Goal: Communication & Community: Ask a question

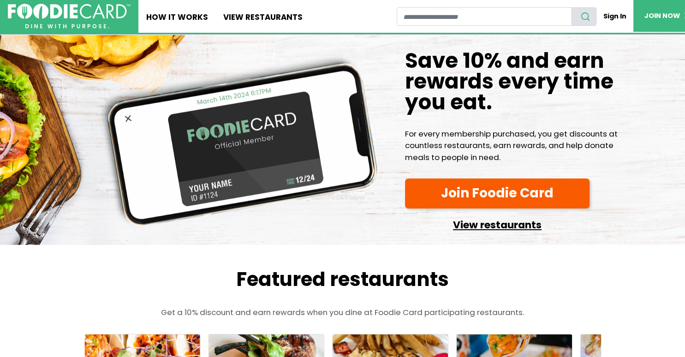
click at [484, 218] on link "View restaurants" at bounding box center [497, 222] width 184 height 21
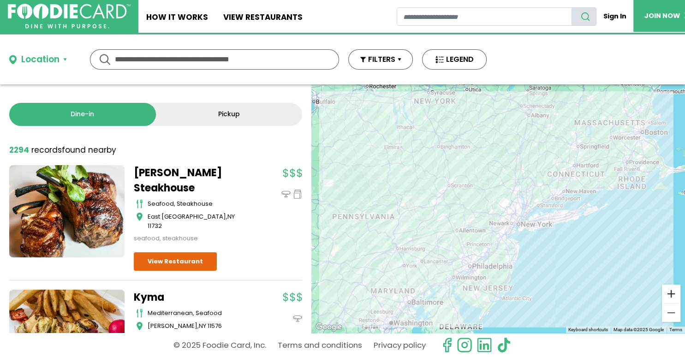
click at [668, 291] on button "Zoom in" at bounding box center [671, 293] width 18 height 18
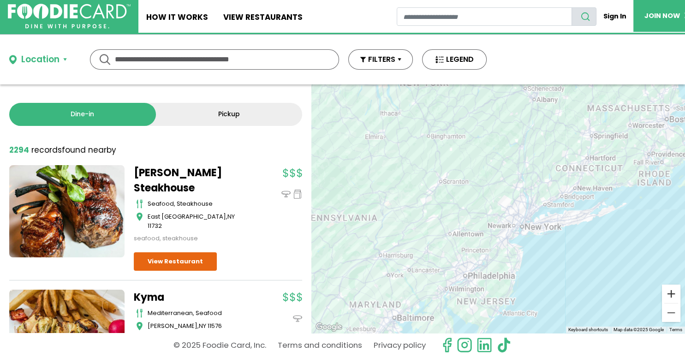
click at [668, 291] on button "Zoom in" at bounding box center [671, 293] width 18 height 18
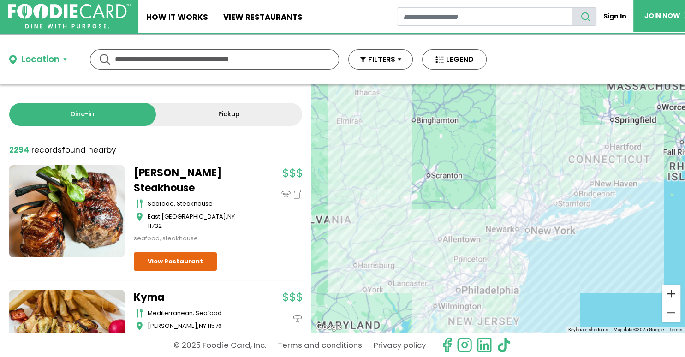
click at [668, 291] on button "Zoom in" at bounding box center [671, 293] width 18 height 18
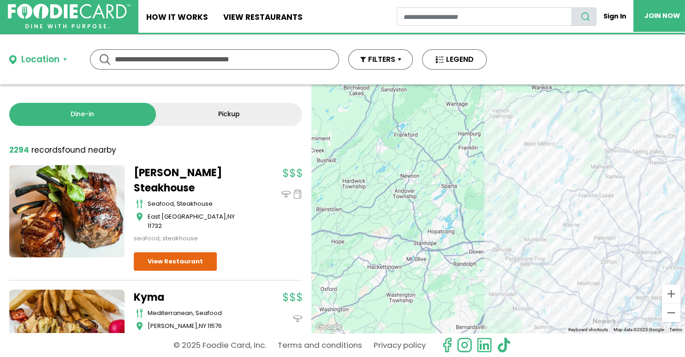
click at [402, 191] on div at bounding box center [497, 208] width 373 height 248
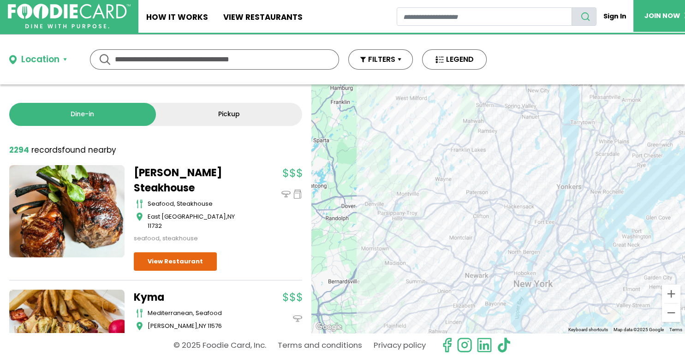
click at [311, 84] on div at bounding box center [497, 208] width 373 height 248
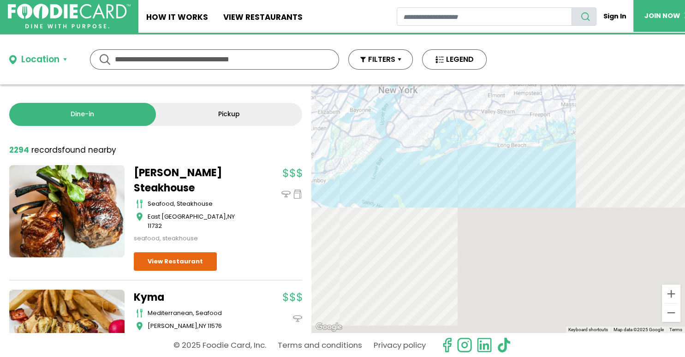
click at [288, 60] on input "text" at bounding box center [214, 59] width 199 height 19
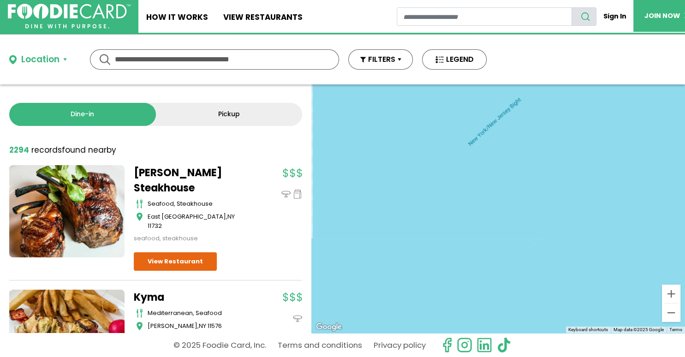
drag, startPoint x: 291, startPoint y: 65, endPoint x: 406, endPoint y: 193, distance: 171.4
click at [314, 69] on input "text" at bounding box center [214, 59] width 199 height 19
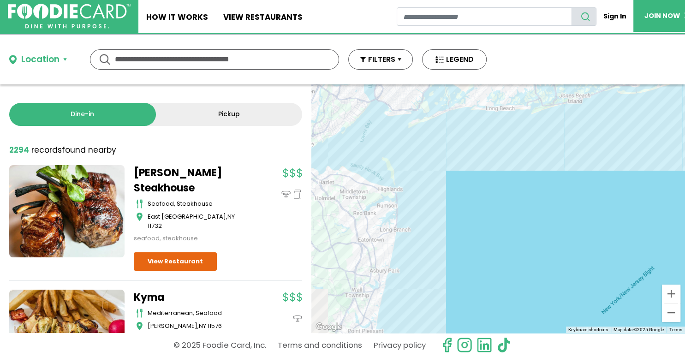
drag, startPoint x: 367, startPoint y: 156, endPoint x: 499, endPoint y: 325, distance: 214.5
click at [499, 325] on div at bounding box center [497, 208] width 373 height 248
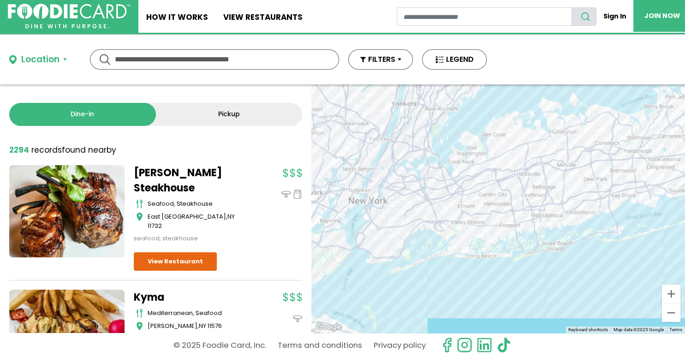
drag, startPoint x: 555, startPoint y: 147, endPoint x: 539, endPoint y: 296, distance: 150.7
click at [539, 296] on div at bounding box center [497, 208] width 373 height 248
click at [669, 290] on button "Zoom in" at bounding box center [671, 293] width 18 height 18
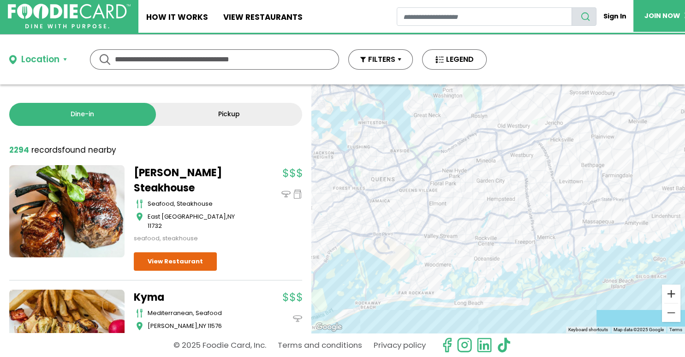
click at [669, 290] on button "Zoom in" at bounding box center [671, 293] width 18 height 18
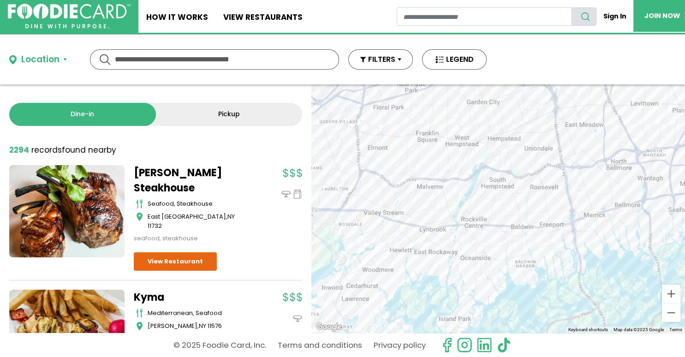
drag, startPoint x: 609, startPoint y: 271, endPoint x: 609, endPoint y: 214, distance: 56.7
click at [609, 214] on div at bounding box center [497, 208] width 373 height 248
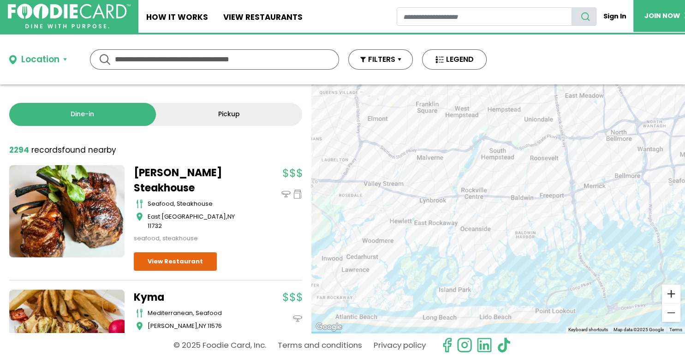
click at [671, 294] on button "Zoom in" at bounding box center [671, 293] width 18 height 18
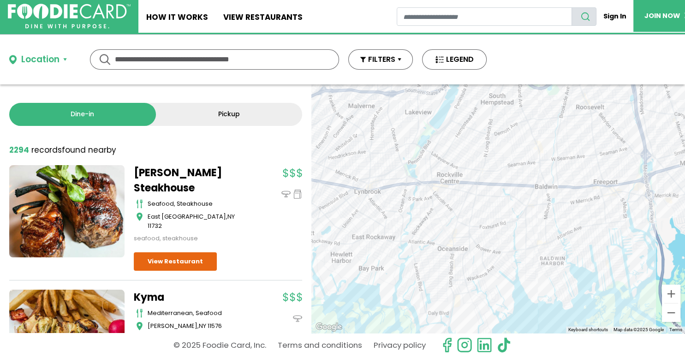
click at [460, 309] on div at bounding box center [497, 208] width 373 height 248
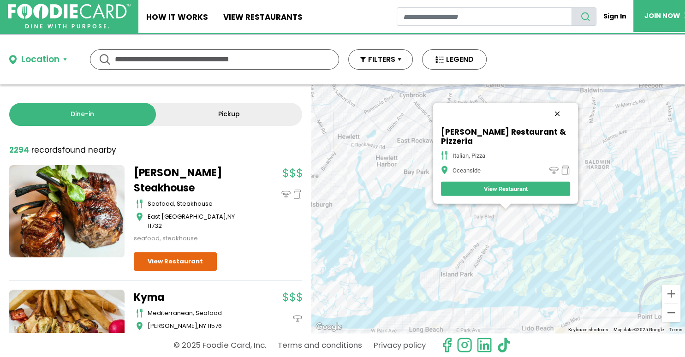
click at [555, 123] on button "Close" at bounding box center [557, 113] width 22 height 22
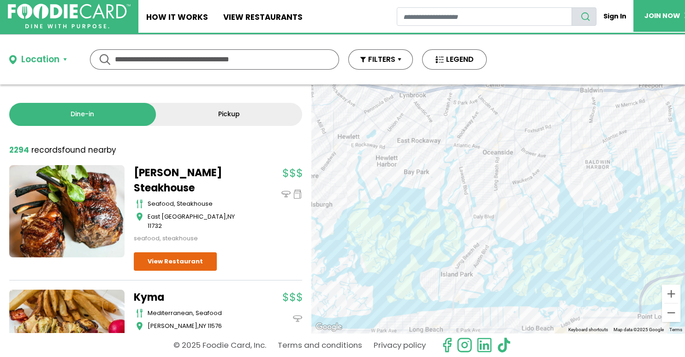
click at [506, 201] on div at bounding box center [497, 208] width 373 height 248
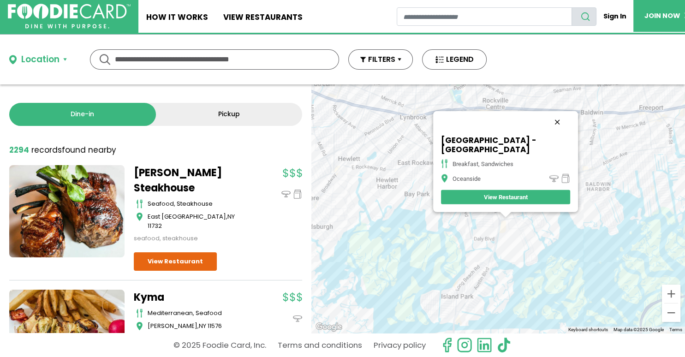
click at [558, 114] on button "Close" at bounding box center [557, 122] width 22 height 22
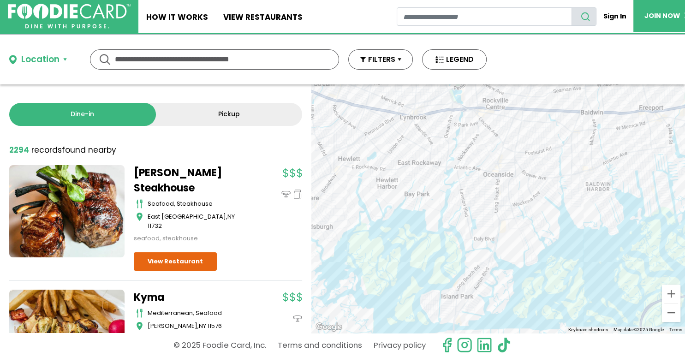
click at [475, 227] on div at bounding box center [497, 208] width 373 height 248
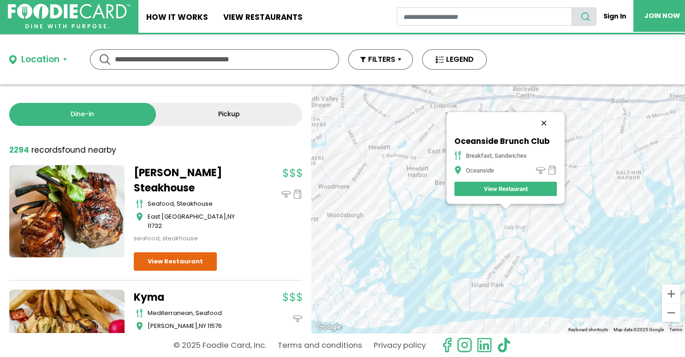
click at [543, 118] on button "Close" at bounding box center [543, 123] width 22 height 22
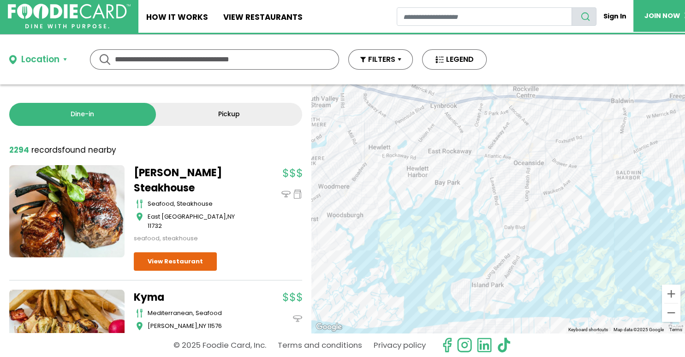
click at [501, 205] on div at bounding box center [497, 208] width 373 height 248
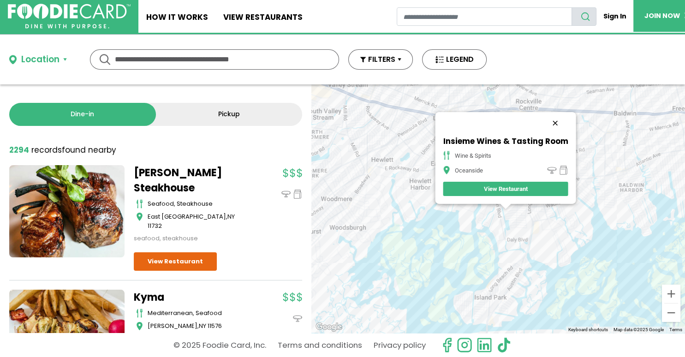
click at [553, 118] on button "Close" at bounding box center [555, 123] width 22 height 22
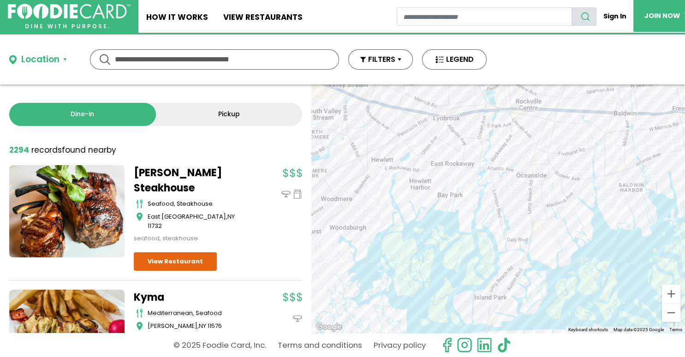
click at [504, 195] on div at bounding box center [497, 208] width 373 height 248
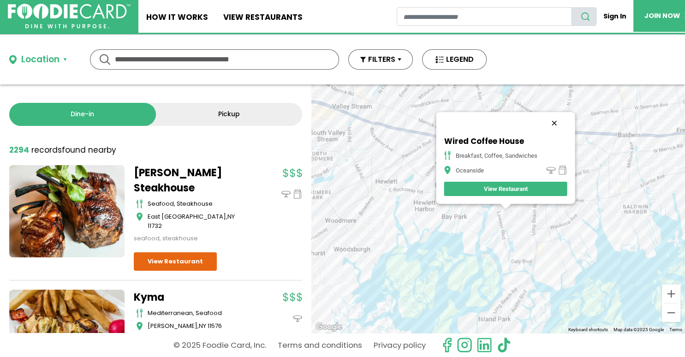
click at [554, 118] on button "Close" at bounding box center [554, 123] width 22 height 22
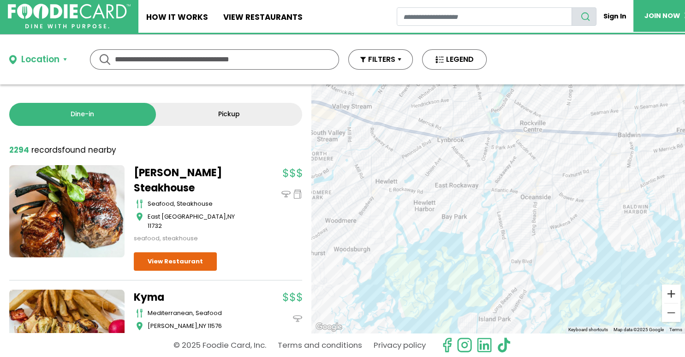
click at [670, 290] on button "Zoom in" at bounding box center [671, 293] width 18 height 18
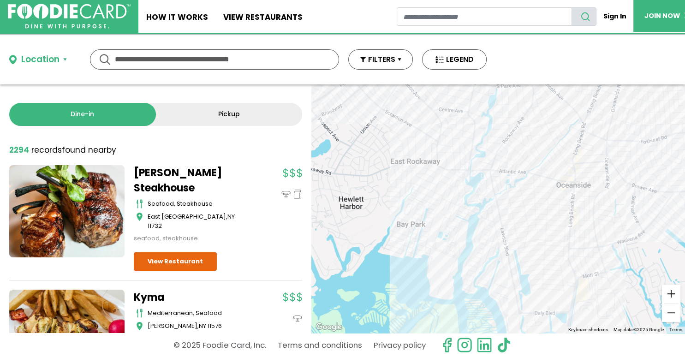
click at [670, 290] on button "Zoom in" at bounding box center [671, 293] width 18 height 18
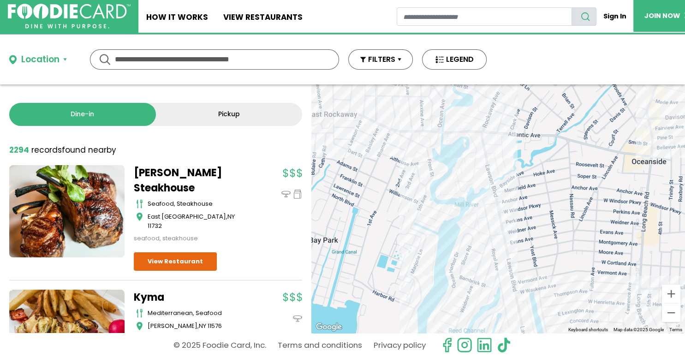
click at [508, 215] on div at bounding box center [497, 208] width 373 height 248
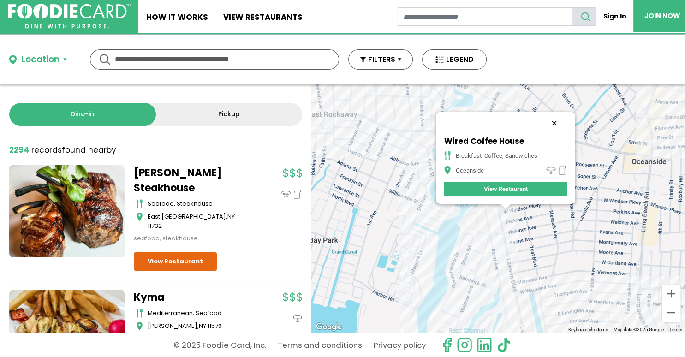
click at [552, 119] on button "Close" at bounding box center [554, 123] width 22 height 22
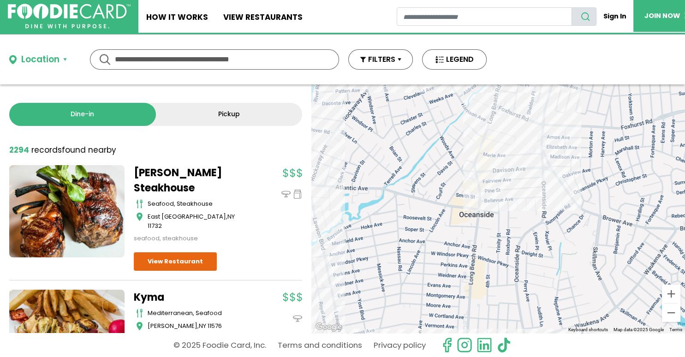
drag, startPoint x: 481, startPoint y: 186, endPoint x: 332, endPoint y: 230, distance: 154.6
click at [332, 230] on div at bounding box center [497, 208] width 373 height 248
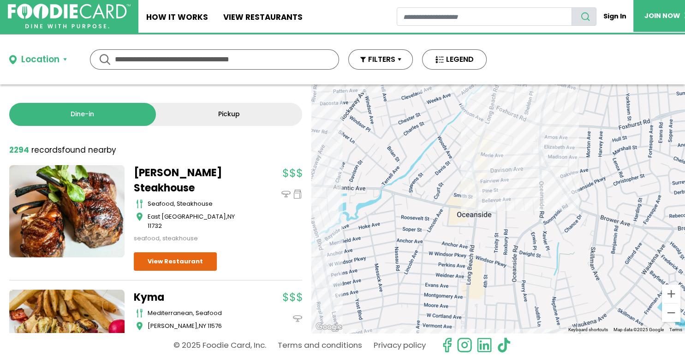
click at [561, 177] on div at bounding box center [497, 208] width 373 height 248
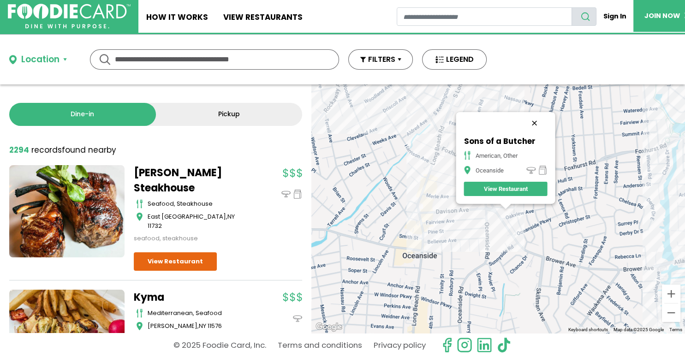
click at [531, 117] on button "Close" at bounding box center [534, 123] width 22 height 22
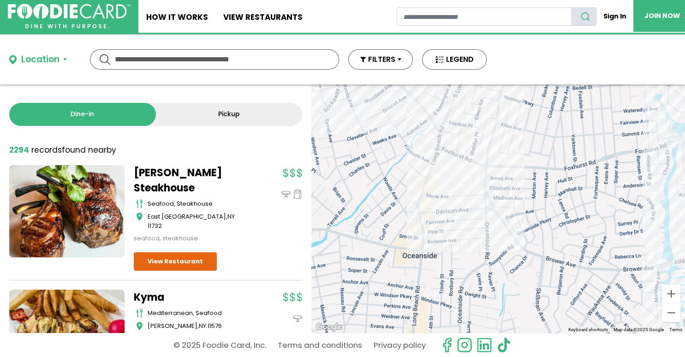
click at [485, 196] on div at bounding box center [497, 208] width 373 height 248
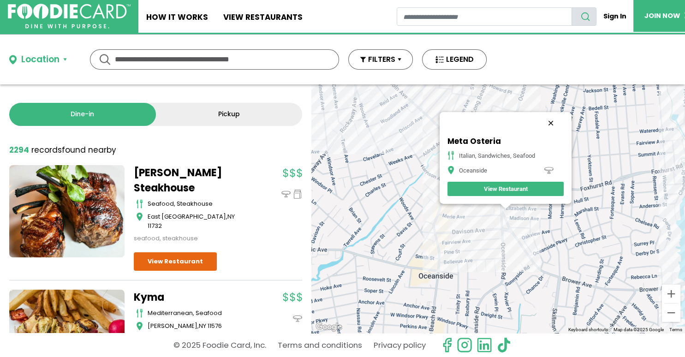
click at [548, 122] on button "Close" at bounding box center [550, 123] width 22 height 22
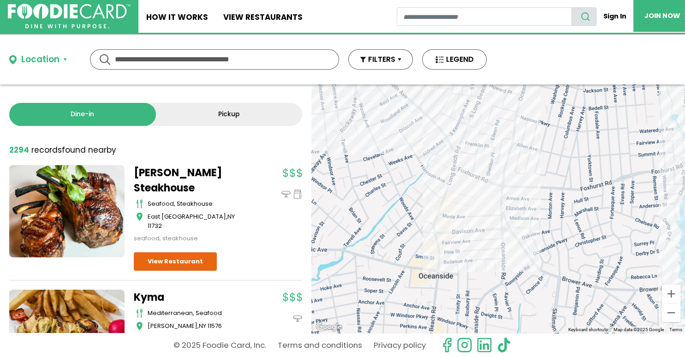
click at [48, 56] on div "Location" at bounding box center [40, 59] width 38 height 13
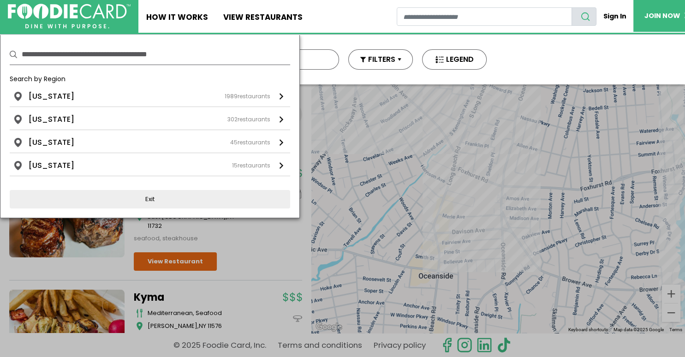
click at [98, 51] on input "text" at bounding box center [156, 54] width 268 height 20
type input "*****"
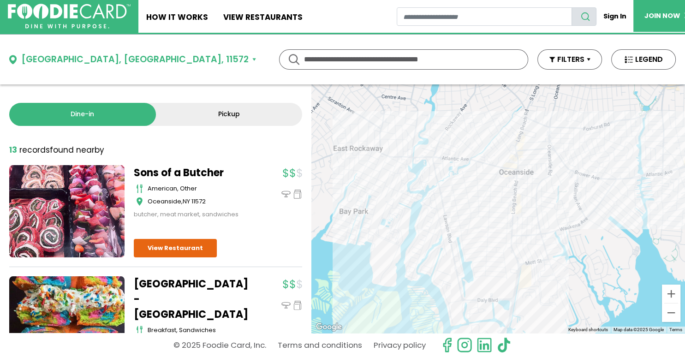
click at [519, 303] on div at bounding box center [497, 208] width 373 height 248
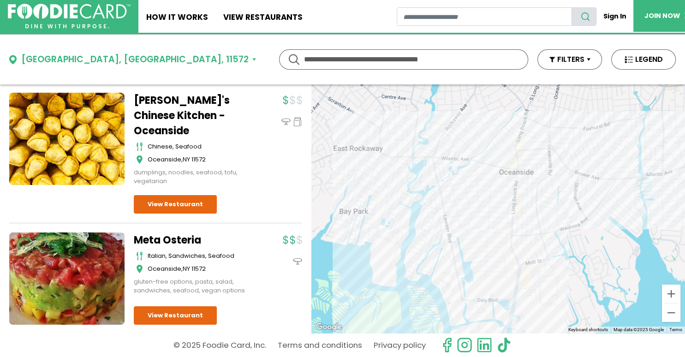
scroll to position [1348, 0]
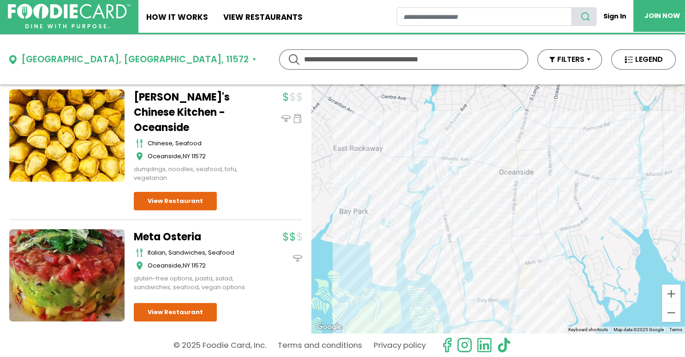
click at [304, 56] on input "text" at bounding box center [403, 59] width 199 height 19
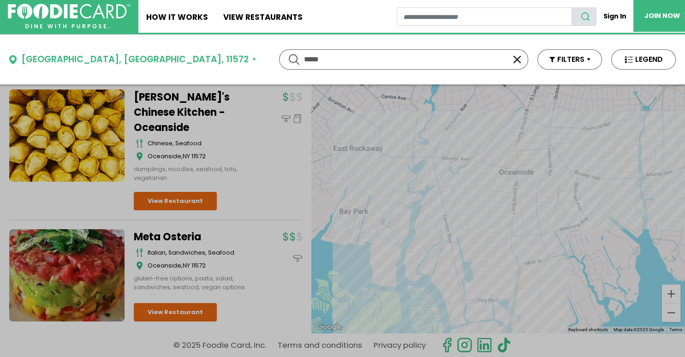
scroll to position [0, 0]
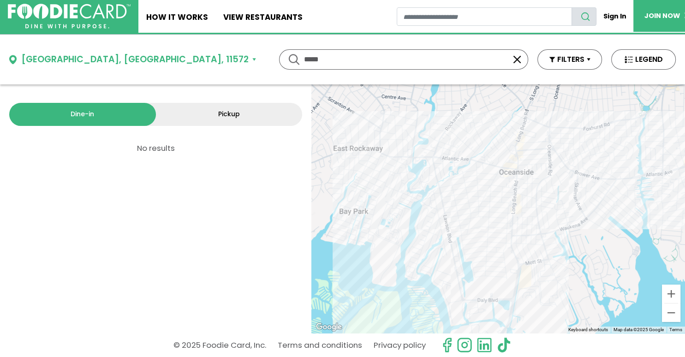
type input "*****"
click at [113, 53] on button "Oceanside, NY, 11572" at bounding box center [132, 59] width 247 height 13
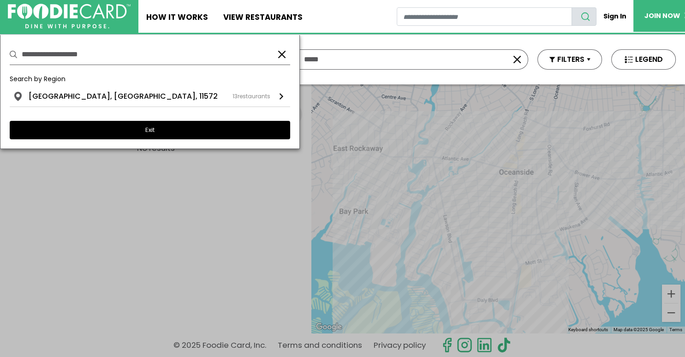
click at [121, 129] on button "Exit" at bounding box center [150, 130] width 280 height 18
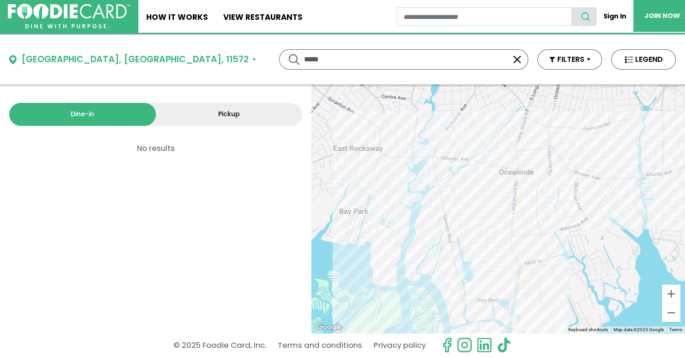
click at [14, 56] on button "Oceanside, NY, 11572" at bounding box center [132, 59] width 247 height 13
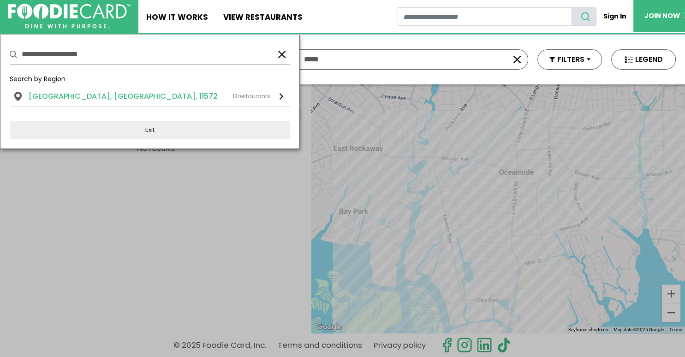
click at [112, 92] on div "Oceanside, NY, 11572 13 restaurants" at bounding box center [150, 96] width 242 height 11
type input "**********"
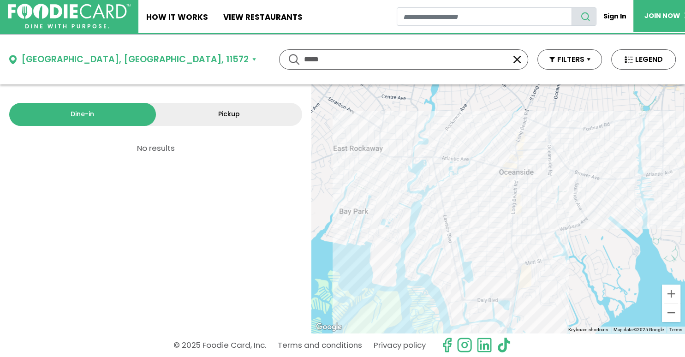
click at [17, 53] on button "Oceanside, NY, 11572" at bounding box center [132, 59] width 247 height 13
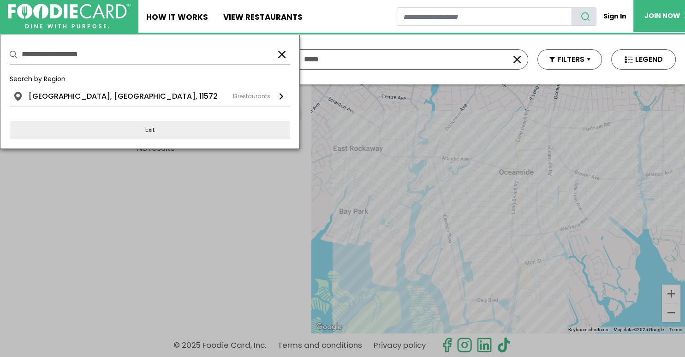
click at [288, 48] on div "**********" at bounding box center [150, 54] width 280 height 21
click at [279, 51] on button "button" at bounding box center [281, 54] width 11 height 11
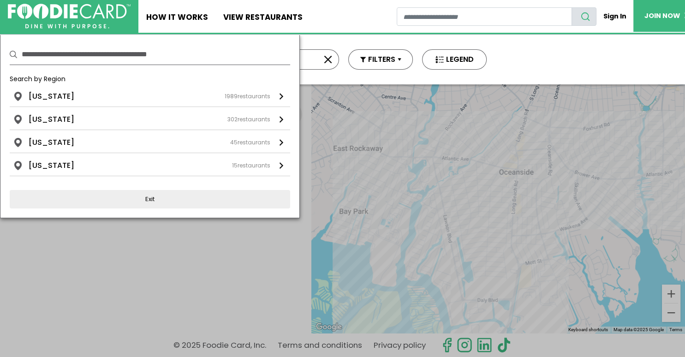
click at [134, 55] on input "text" at bounding box center [156, 54] width 268 height 20
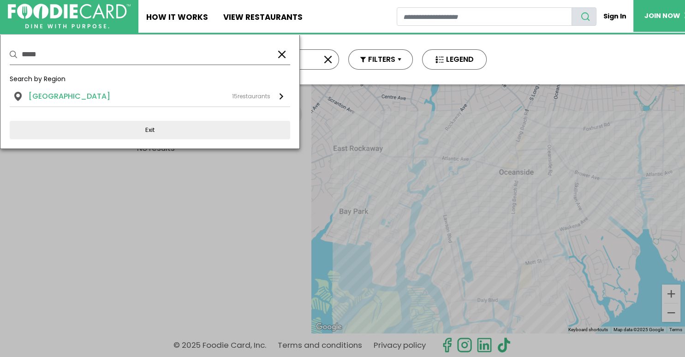
type input "*****"
click at [110, 91] on li "Rockville Centre, NY, 11570" at bounding box center [70, 96] width 82 height 11
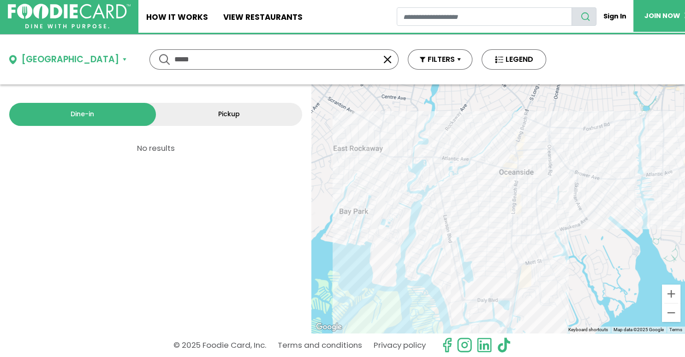
click at [225, 53] on input "*****" at bounding box center [273, 59] width 199 height 19
click at [393, 56] on button "button" at bounding box center [387, 59] width 11 height 11
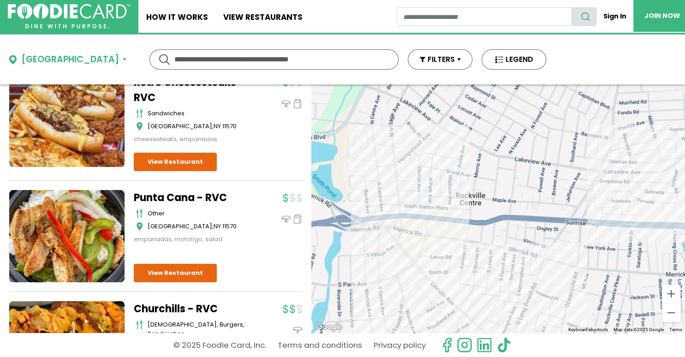
scroll to position [1529, 0]
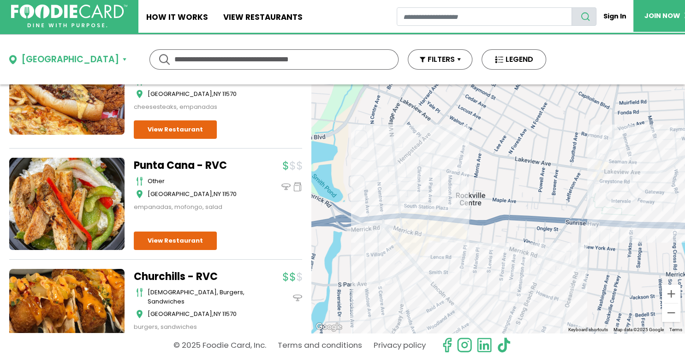
click at [89, 21] on img at bounding box center [69, 17] width 117 height 24
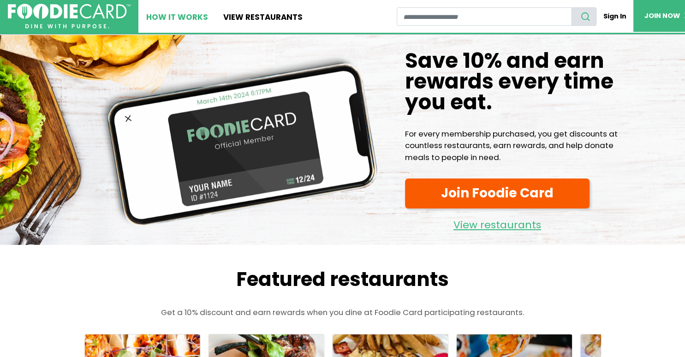
click at [172, 22] on link "How It Works" at bounding box center [176, 16] width 77 height 33
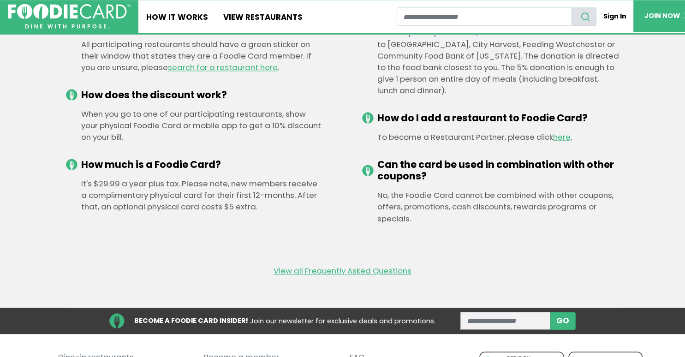
scroll to position [1363, 0]
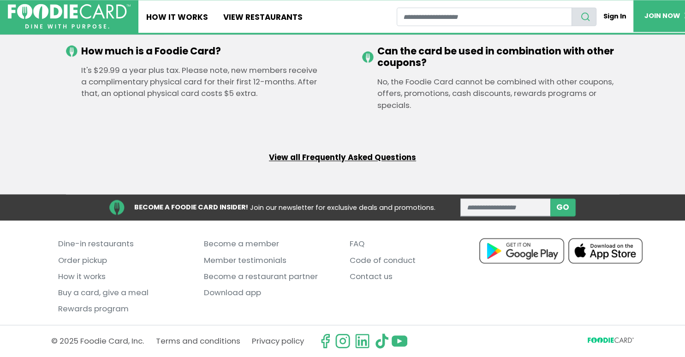
click at [396, 154] on link "View all Frequently Asked Questions" at bounding box center [342, 158] width 147 height 12
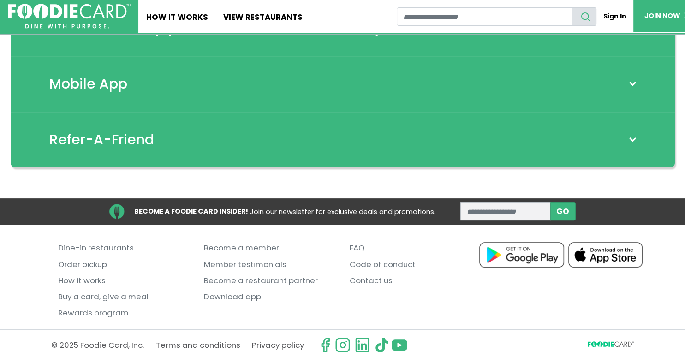
scroll to position [215, 0]
click at [406, 12] on input "restaurant search" at bounding box center [483, 16] width 175 height 18
type input "**********"
click at [571, 7] on button "search" at bounding box center [583, 16] width 25 height 18
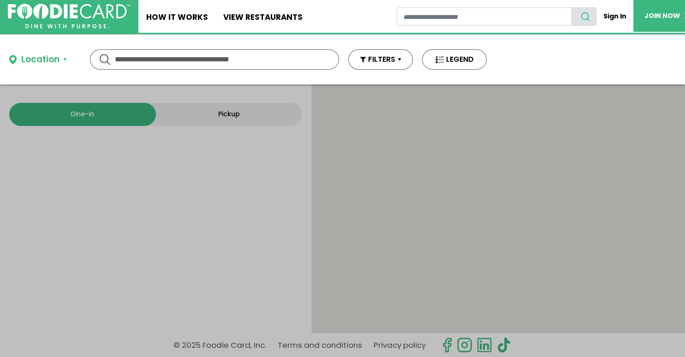
type input "**********"
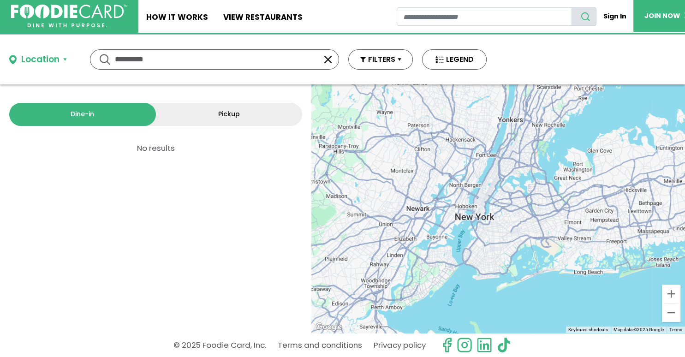
click at [74, 21] on img at bounding box center [69, 17] width 117 height 24
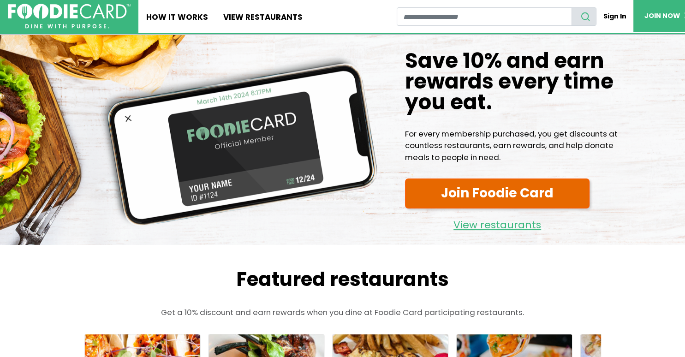
click at [538, 195] on link "Join Foodie Card" at bounding box center [497, 193] width 184 height 30
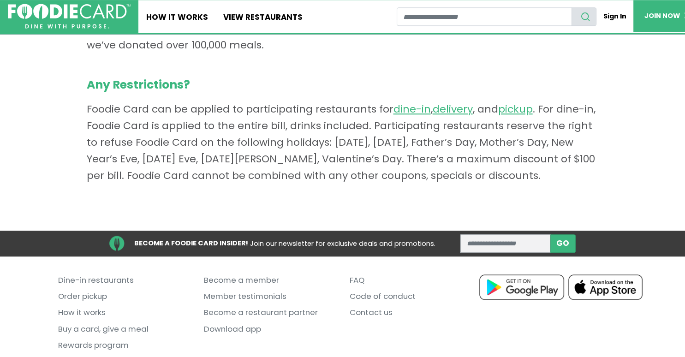
scroll to position [709, 0]
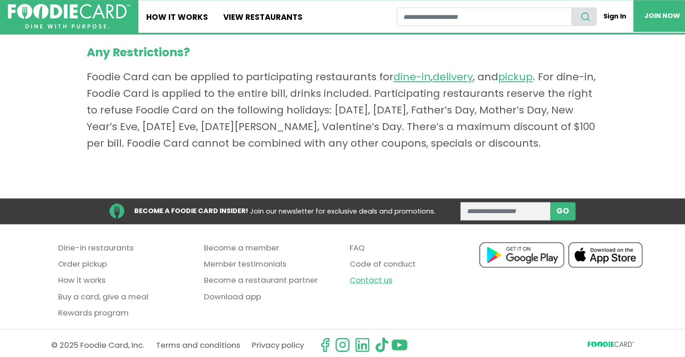
click at [369, 275] on link "Contact us" at bounding box center [415, 280] width 132 height 16
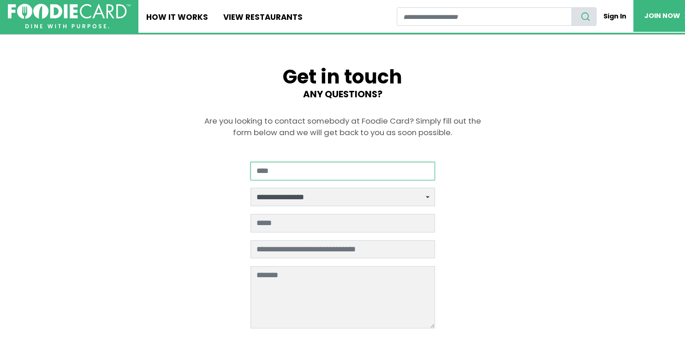
click at [378, 175] on input "Your Name" at bounding box center [342, 171] width 184 height 18
click at [383, 180] on input "**********" at bounding box center [342, 171] width 184 height 18
type input "**********"
click at [467, 190] on div "**********" at bounding box center [342, 247] width 277 height 425
click at [303, 223] on input "Your email address" at bounding box center [342, 223] width 184 height 18
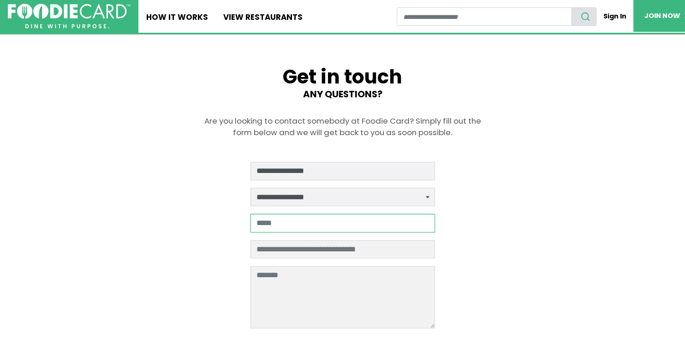
click at [303, 223] on input "Your email address" at bounding box center [342, 223] width 184 height 18
type input "**********"
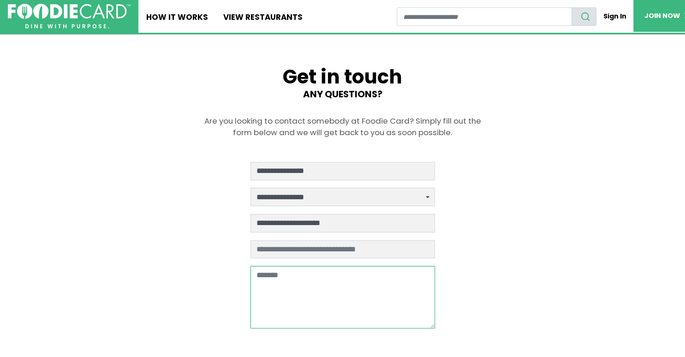
click at [301, 302] on textarea at bounding box center [342, 297] width 184 height 62
click at [346, 268] on textarea "**********" at bounding box center [342, 297] width 184 height 62
type textarea "**********"
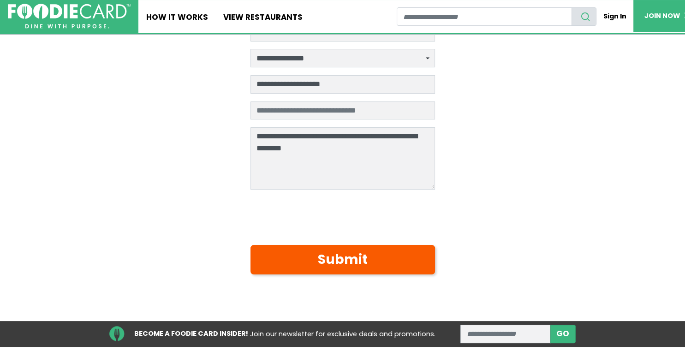
scroll to position [141, 0]
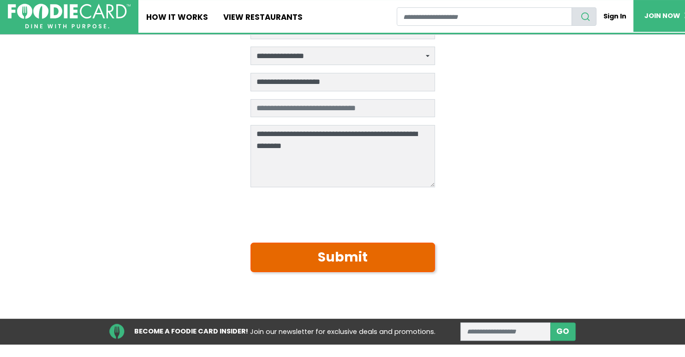
click at [413, 257] on button "Submit" at bounding box center [342, 257] width 184 height 30
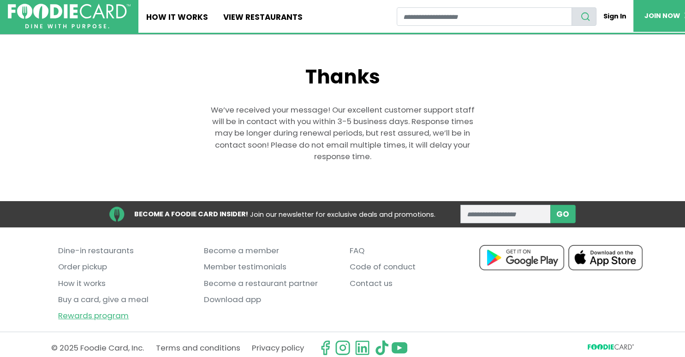
click at [91, 311] on link "Rewards program" at bounding box center [124, 315] width 132 height 16
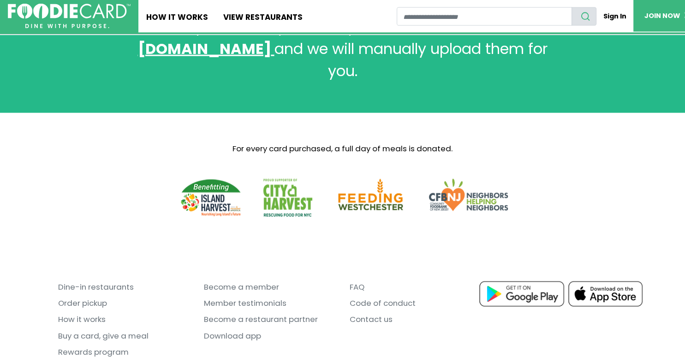
scroll to position [1801, 0]
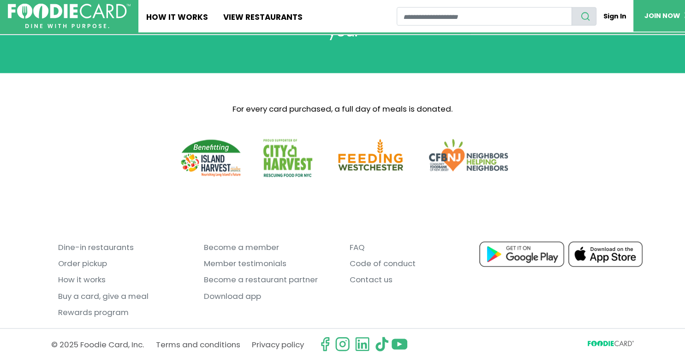
click at [652, 291] on footer "Dine-in restaurants Order pickup How it works Buy a card, give a meal Rewards p…" at bounding box center [342, 288] width 685 height 129
click at [142, 294] on link "Buy a card, give a meal" at bounding box center [124, 296] width 132 height 16
